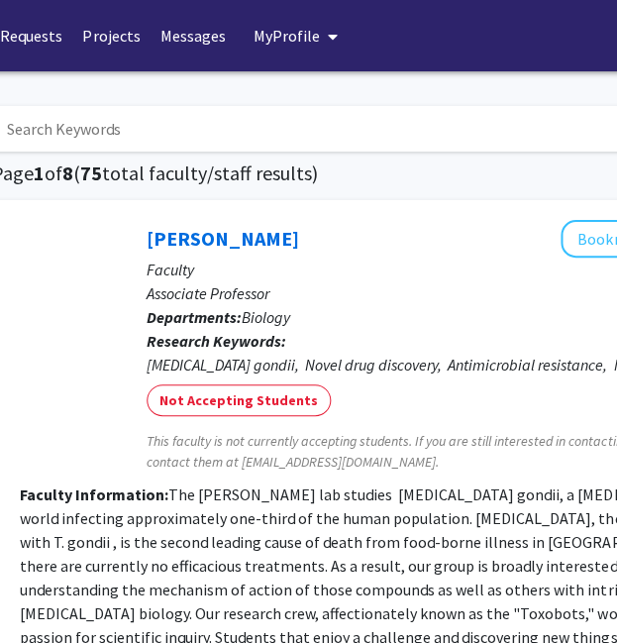
scroll to position [0, 289]
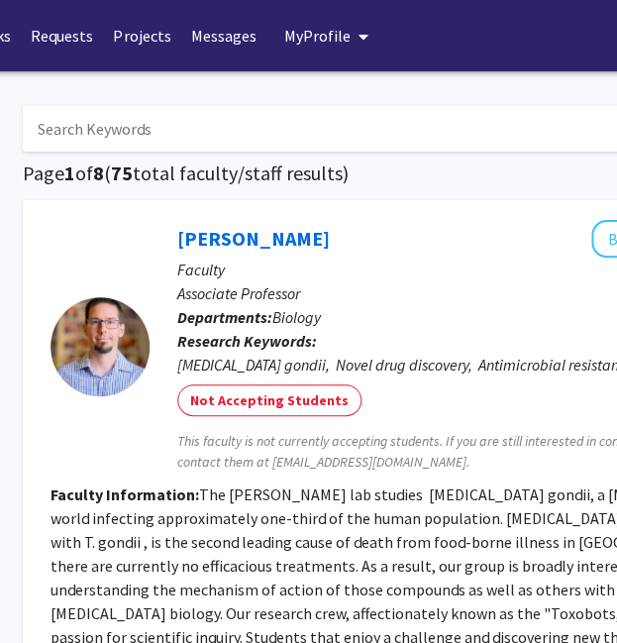
click at [129, 124] on input "Search Keywords" at bounding box center [411, 129] width 777 height 46
type input "[PERSON_NAME]"
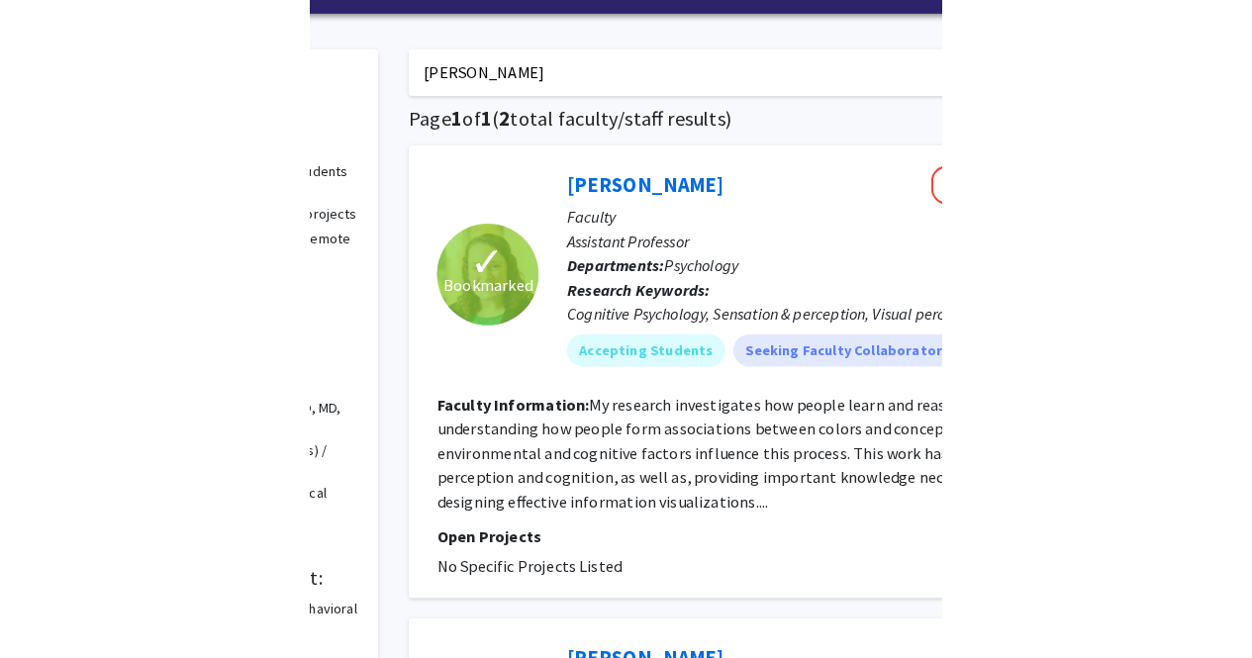
scroll to position [58, 0]
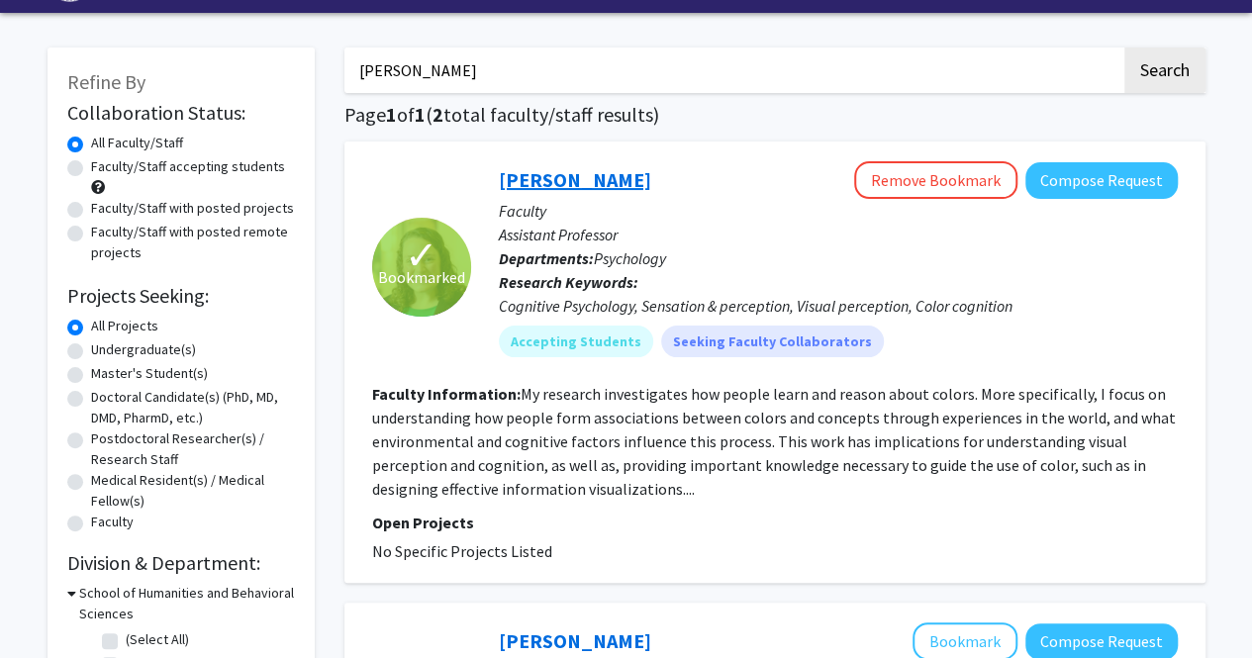
click at [558, 189] on link "[PERSON_NAME]" at bounding box center [575, 179] width 152 height 25
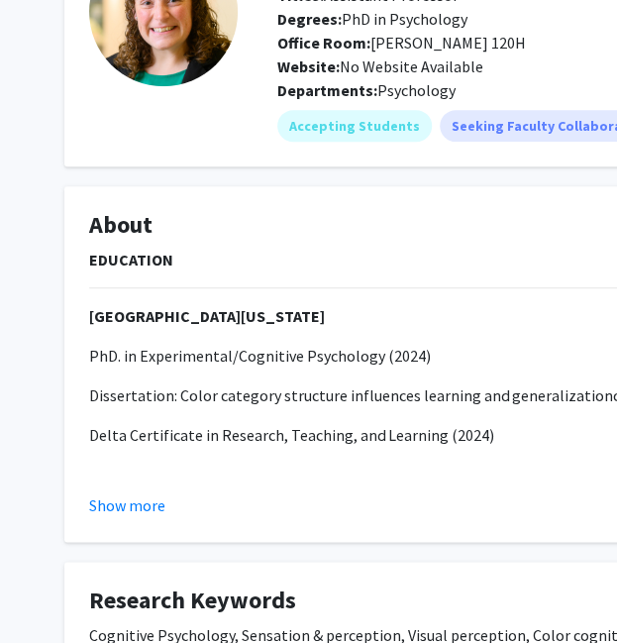
scroll to position [184, 0]
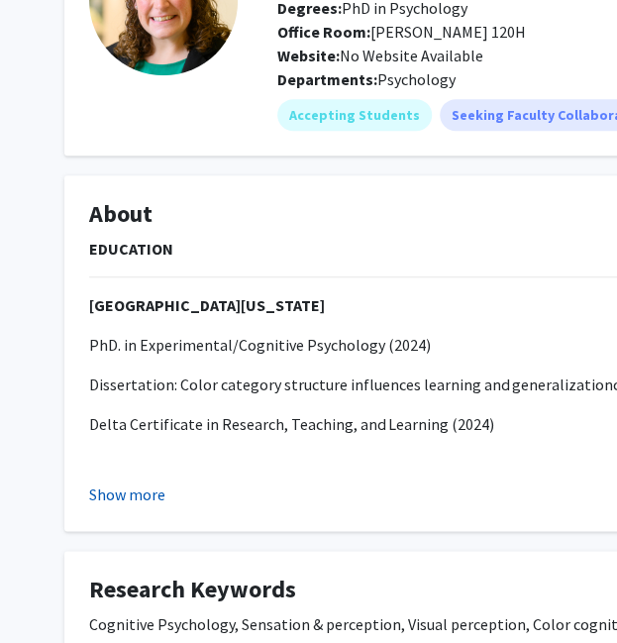
click at [121, 495] on button "Show more" at bounding box center [127, 494] width 76 height 24
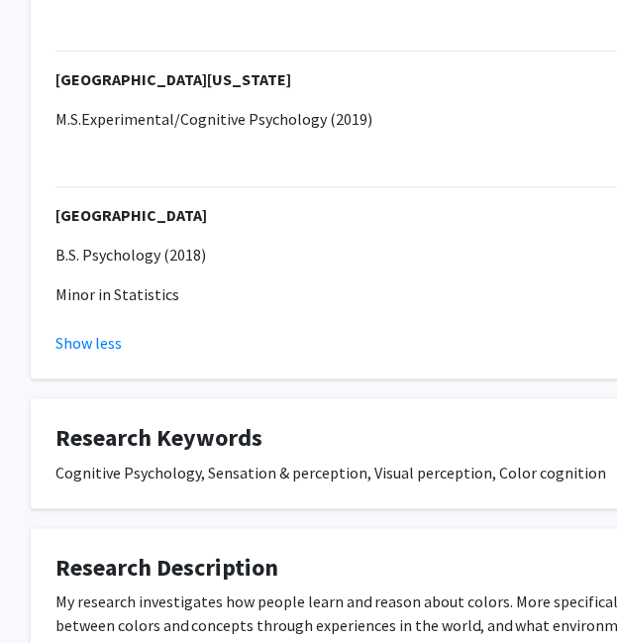
scroll to position [624, 34]
